Goal: Transaction & Acquisition: Book appointment/travel/reservation

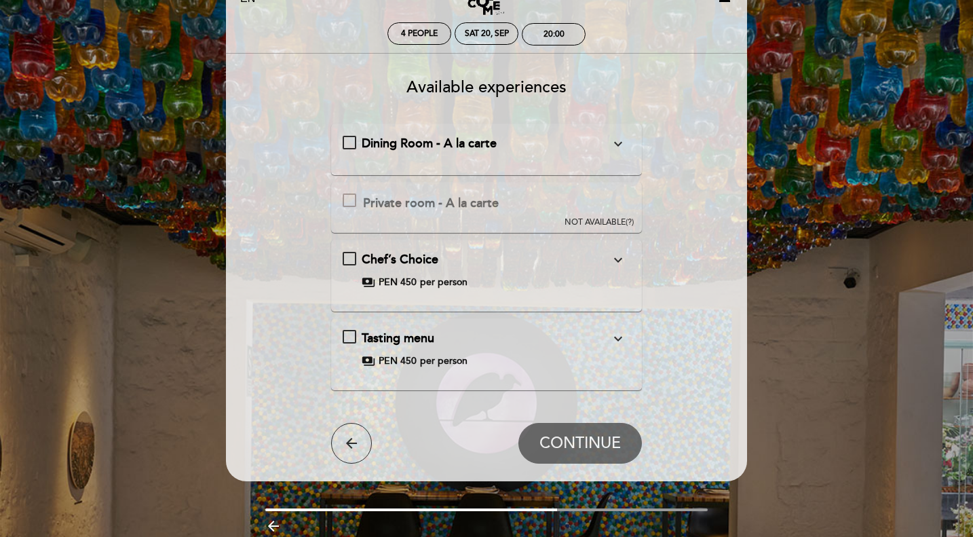
scroll to position [55, 0]
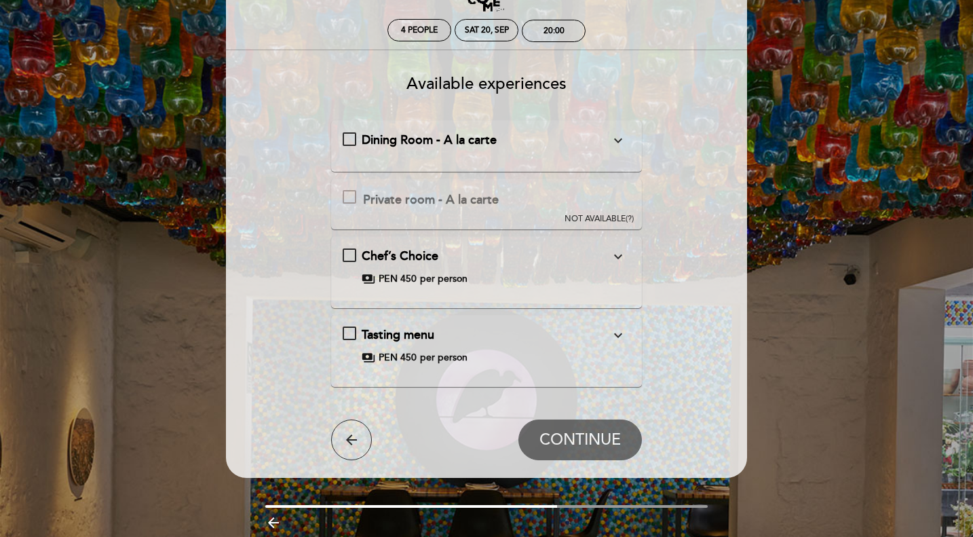
click at [343, 141] on div "Dining Room - A la carte\a\9\9\9\9\9\9\a\9\9\9\9\9\9\a\9\9\9\9\9\9\9expand_more…" at bounding box center [350, 139] width 14 height 14
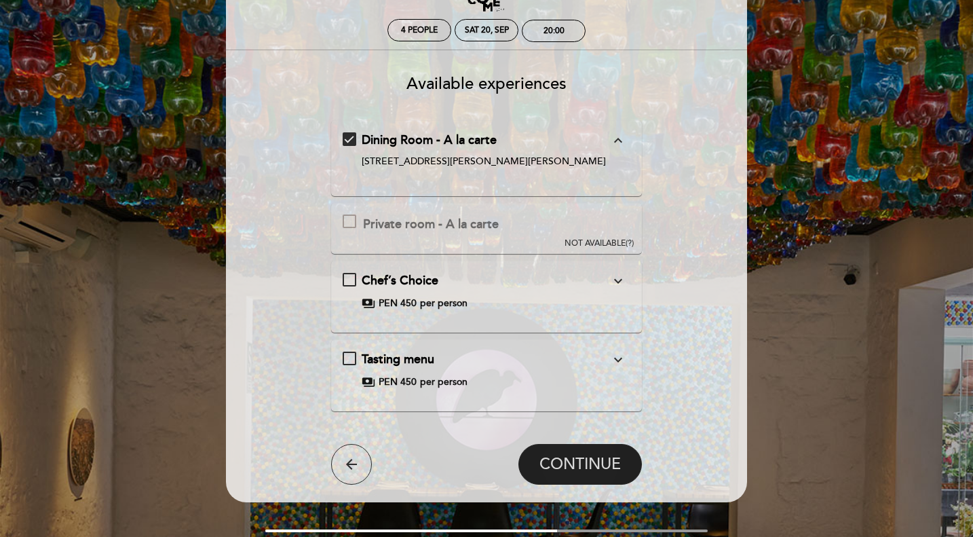
click at [601, 455] on span "CONTINUE" at bounding box center [580, 464] width 81 height 19
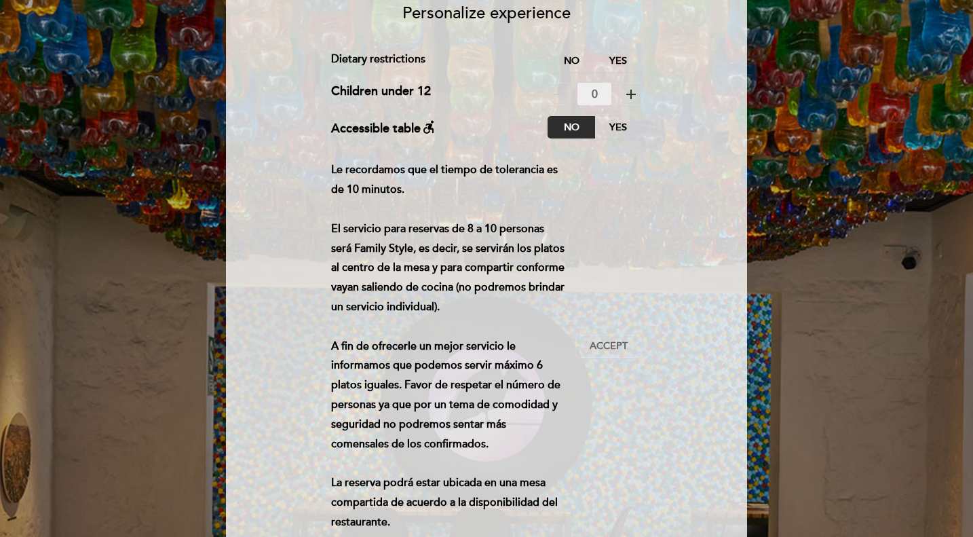
scroll to position [282, 0]
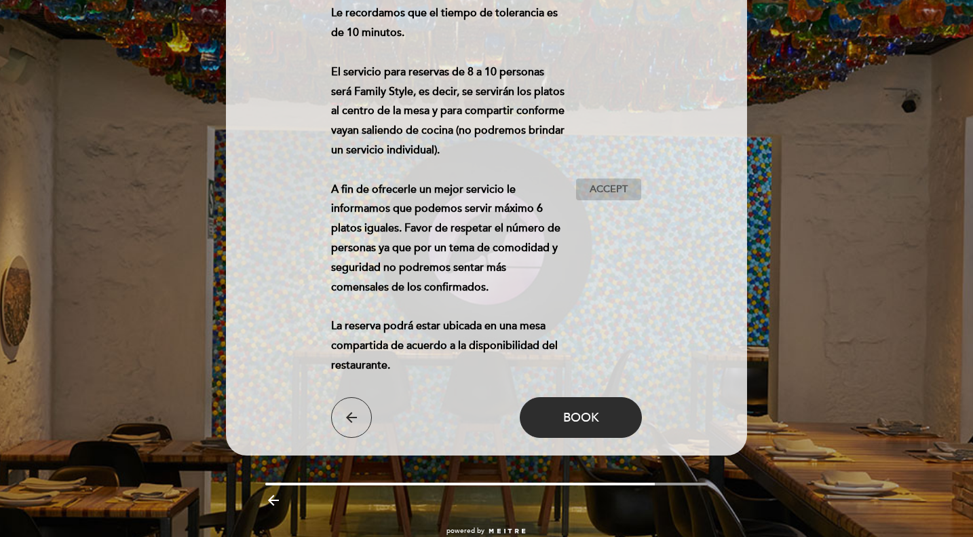
click at [619, 188] on span "Accept" at bounding box center [609, 190] width 38 height 14
click at [575, 409] on button "Book" at bounding box center [581, 417] width 122 height 41
click at [594, 410] on span "Book" at bounding box center [581, 417] width 36 height 15
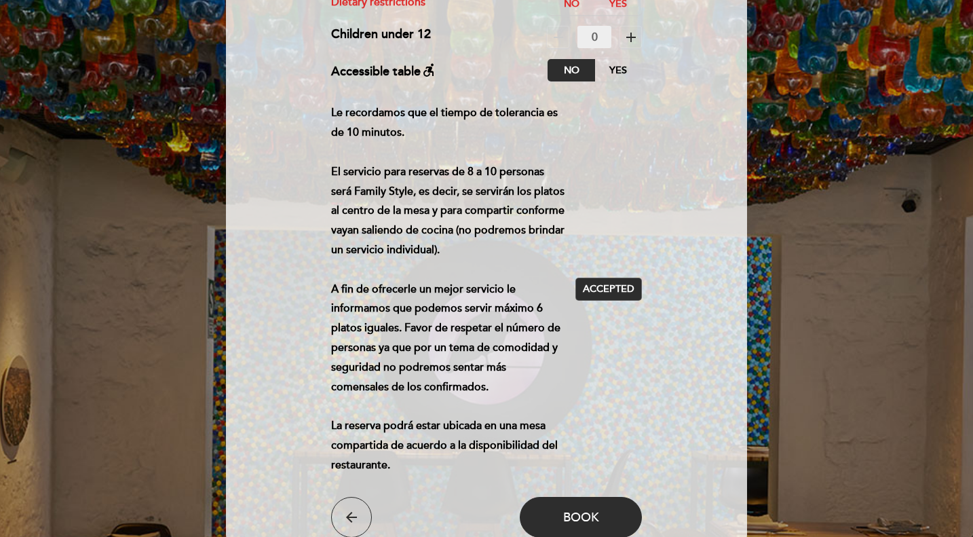
scroll to position [0, 0]
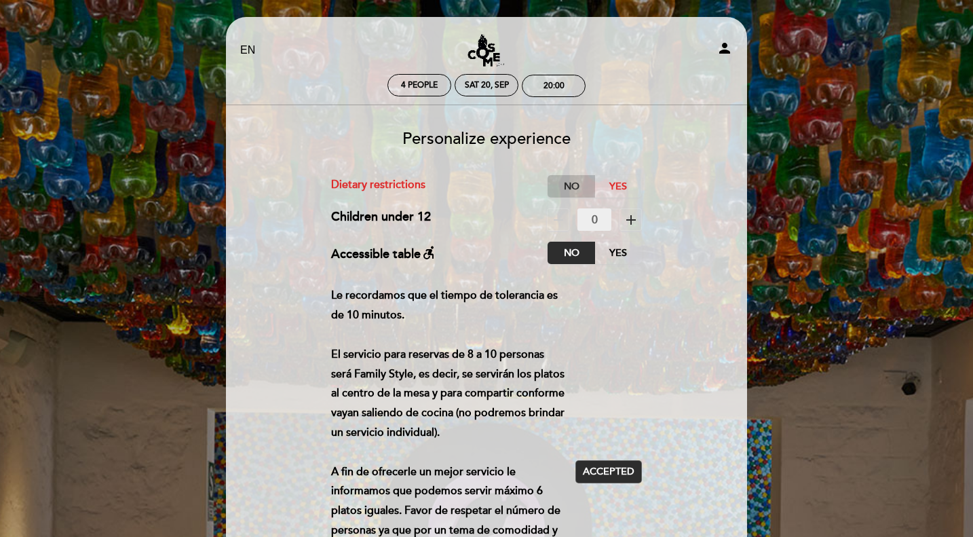
click at [570, 181] on label "No" at bounding box center [572, 186] width 48 height 22
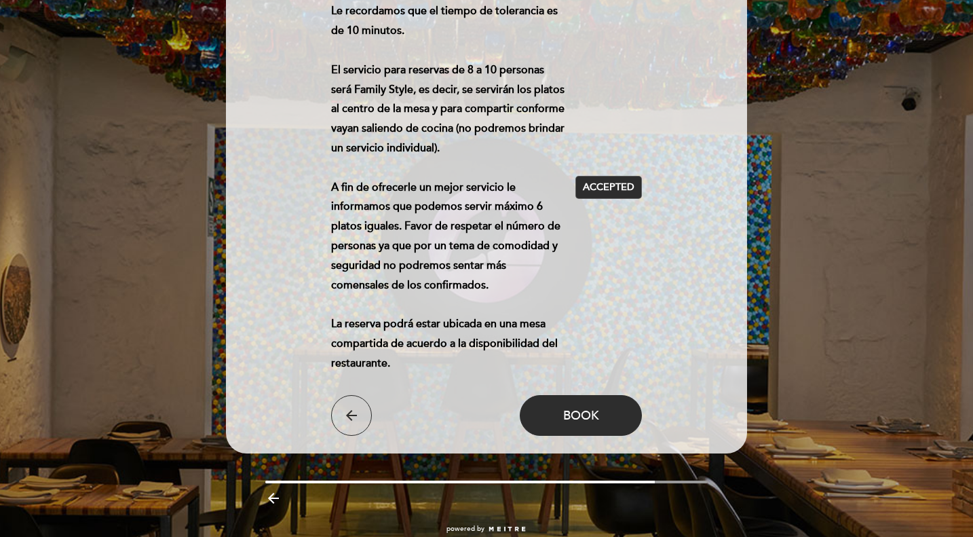
scroll to position [285, 0]
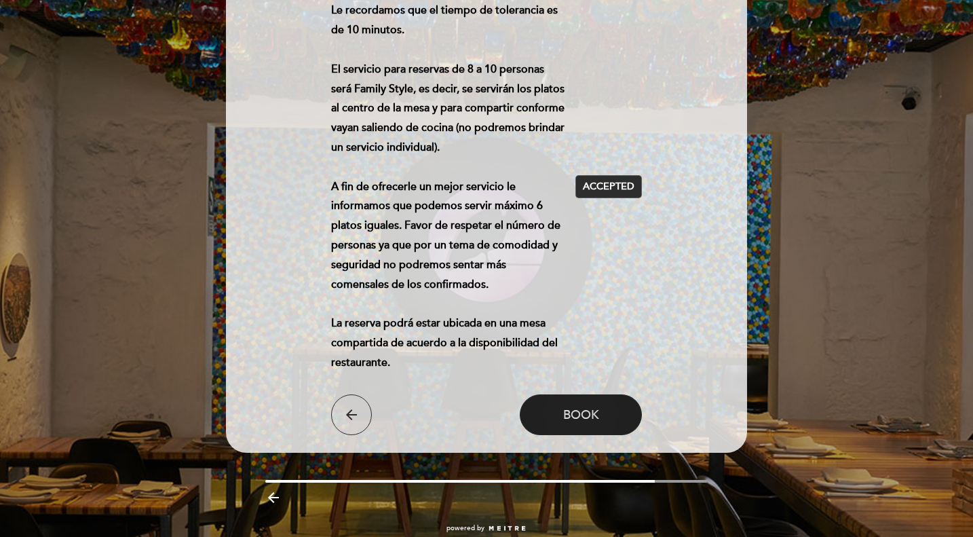
click at [583, 411] on span "Book" at bounding box center [581, 414] width 36 height 15
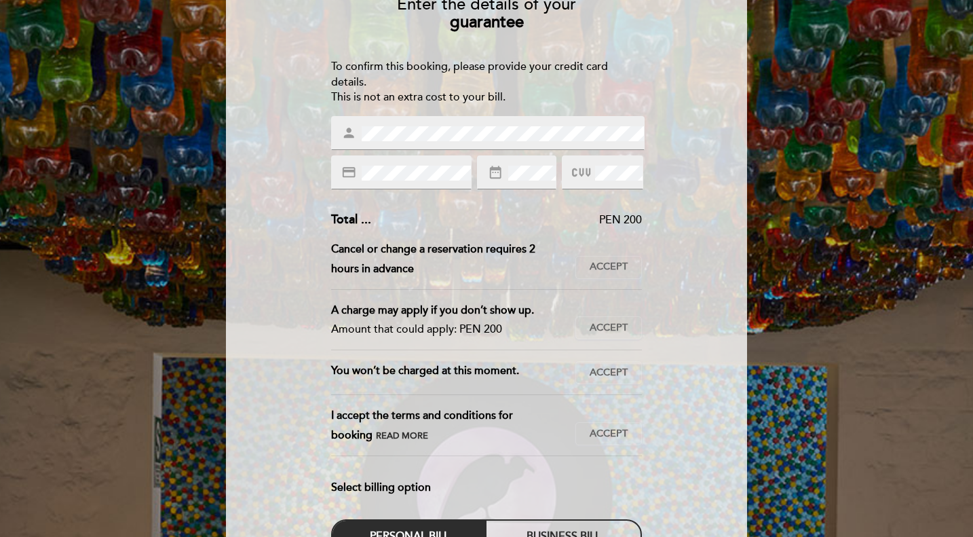
scroll to position [132, 0]
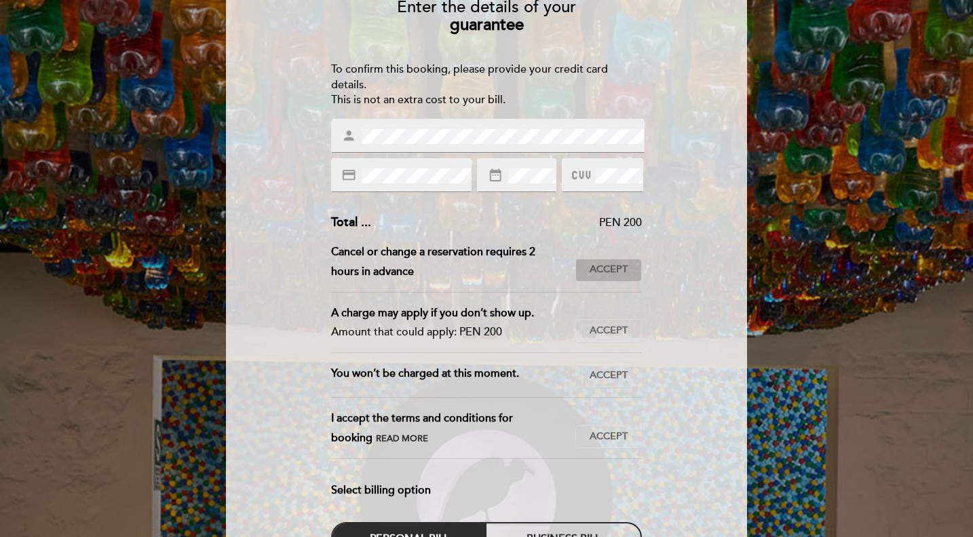
click at [622, 278] on button "Accept Accepted" at bounding box center [609, 270] width 67 height 23
click at [614, 322] on button "Accept Accepted" at bounding box center [609, 330] width 67 height 23
click at [606, 366] on button "Accept Accepted" at bounding box center [609, 375] width 67 height 23
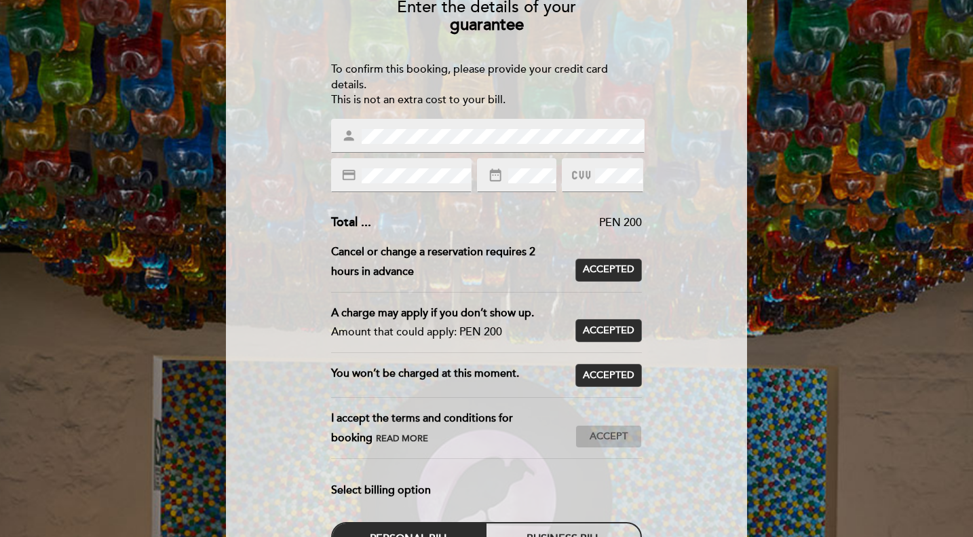
click at [610, 434] on span "Accept" at bounding box center [609, 437] width 38 height 14
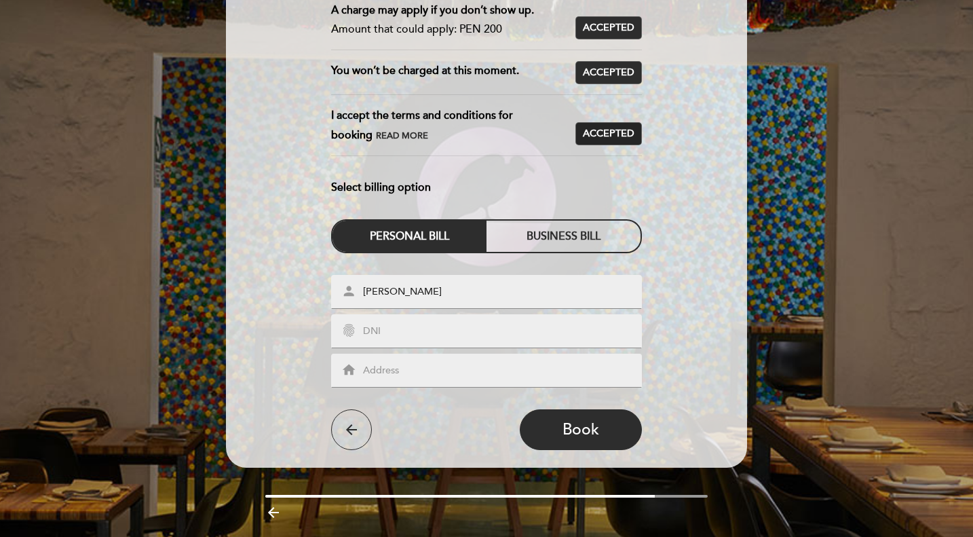
scroll to position [436, 0]
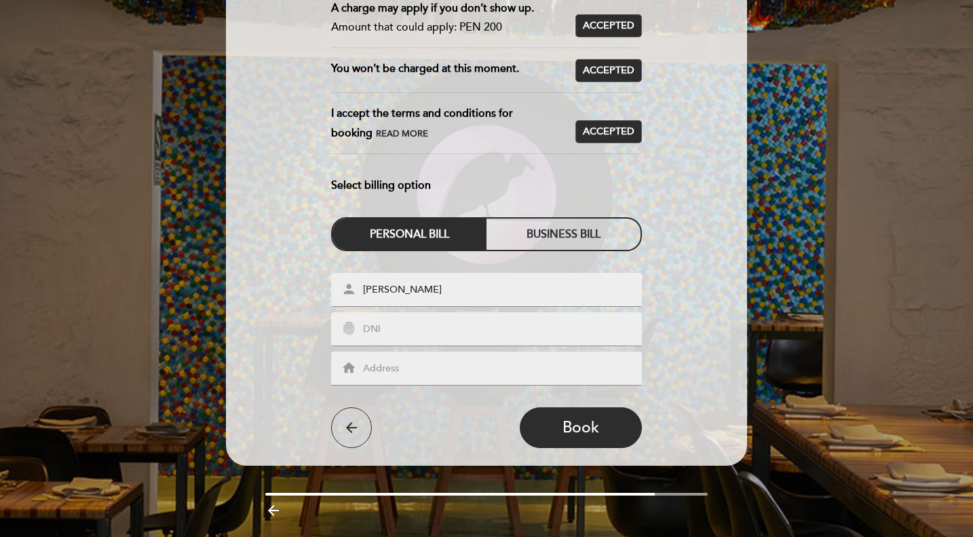
click at [394, 328] on input "text" at bounding box center [503, 330] width 282 height 16
type input "A35360701"
type input "[STREET_ADDRESS][PERSON_NAME]"
click at [455, 433] on div "arrow_back Book" at bounding box center [487, 427] width 312 height 41
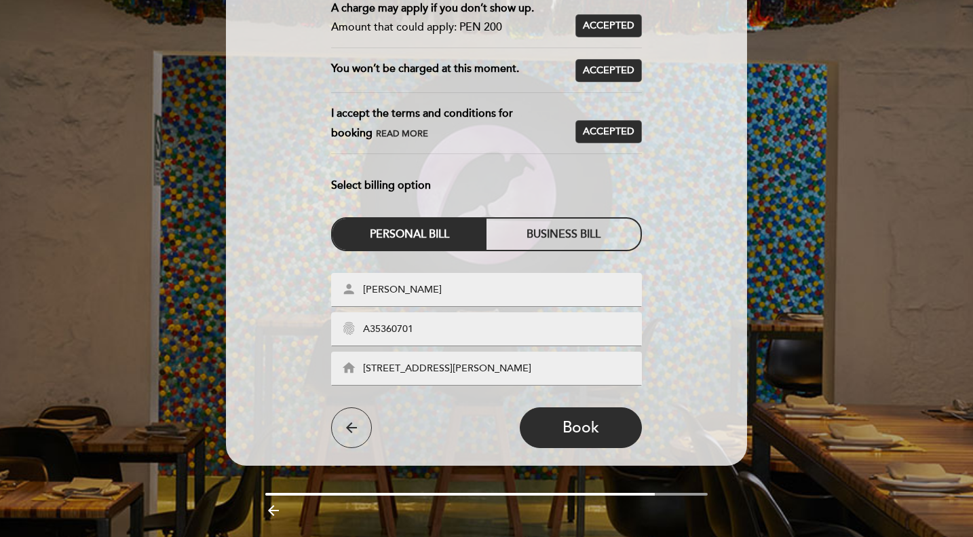
click at [502, 368] on input "[STREET_ADDRESS][PERSON_NAME]" at bounding box center [503, 369] width 282 height 16
click at [564, 422] on span "Book" at bounding box center [581, 427] width 37 height 19
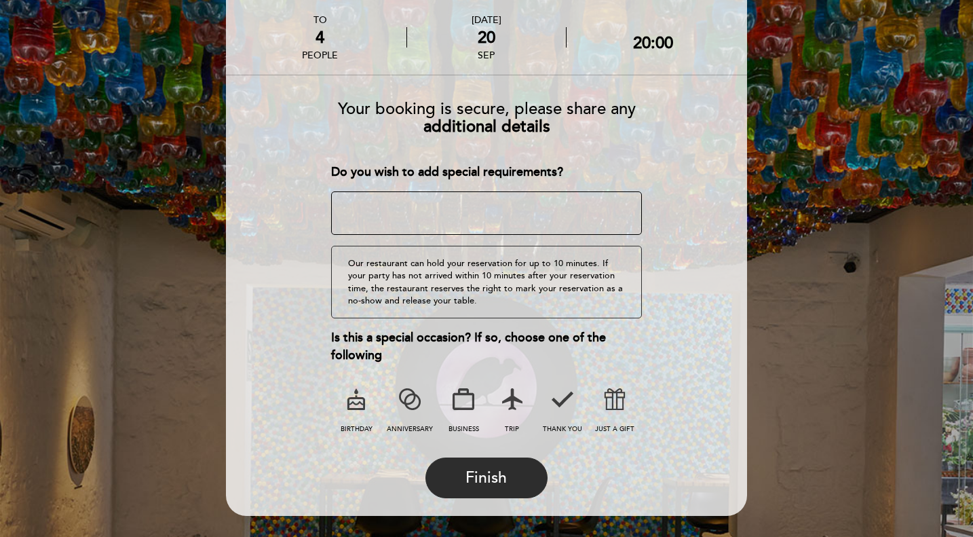
scroll to position [36, 0]
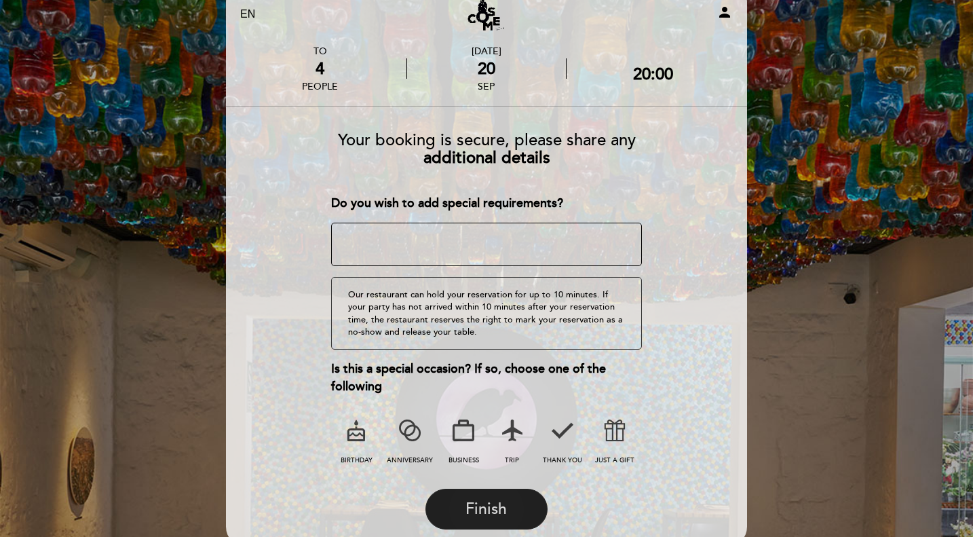
click at [464, 501] on button "Finish" at bounding box center [487, 509] width 122 height 41
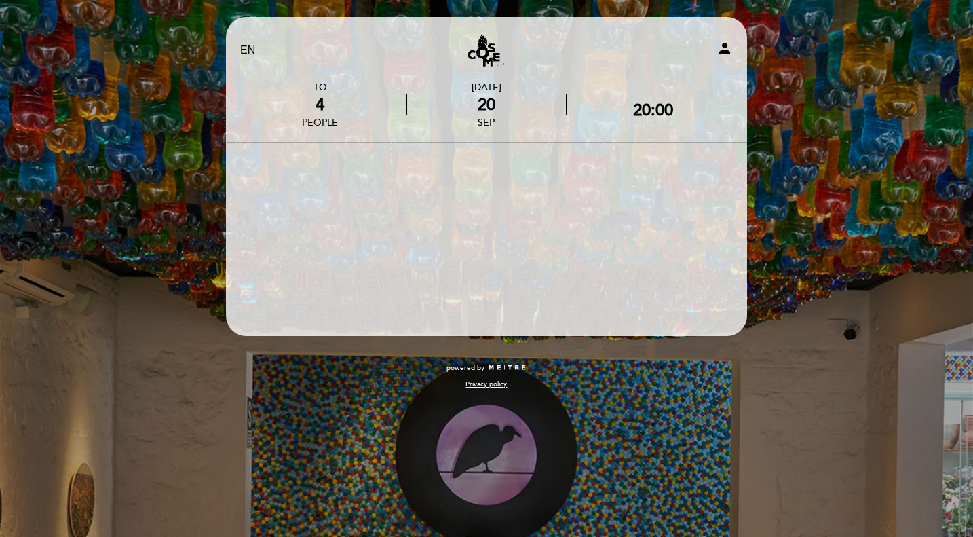
scroll to position [0, 0]
